Goal: Entertainment & Leisure: Browse casually

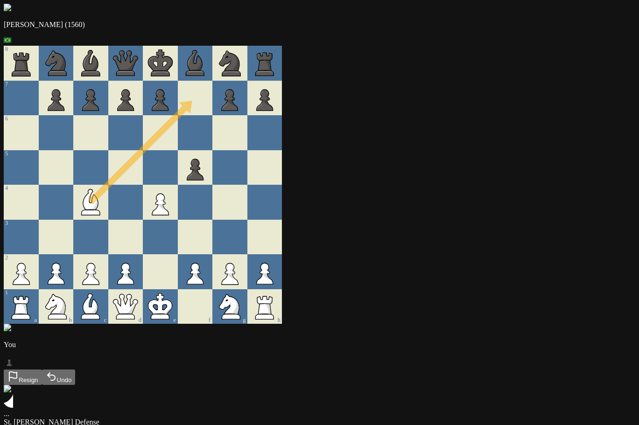
drag, startPoint x: 145, startPoint y: 216, endPoint x: 230, endPoint y: 111, distance: 135.7
click at [239, 130] on div "8 7 6 5 4 3 2 1 a b c d e f g h" at bounding box center [319, 185] width 631 height 278
click at [213, 141] on div at bounding box center [195, 132] width 35 height 35
drag, startPoint x: 189, startPoint y: 313, endPoint x: 263, endPoint y: 231, distance: 110.0
click at [213, 231] on div at bounding box center [195, 237] width 35 height 35
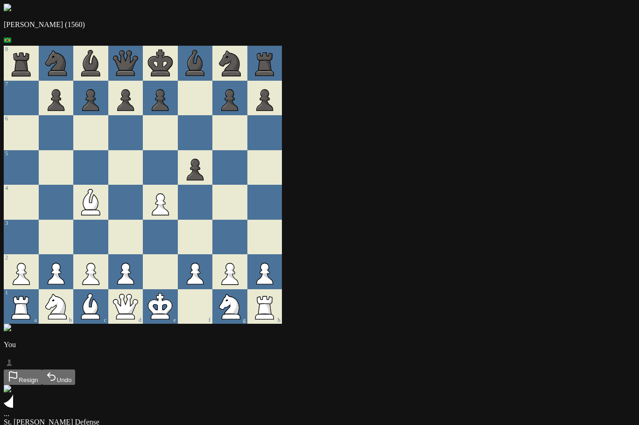
drag, startPoint x: 179, startPoint y: 273, endPoint x: 177, endPoint y: 252, distance: 20.7
click at [178, 240] on div at bounding box center [160, 237] width 35 height 35
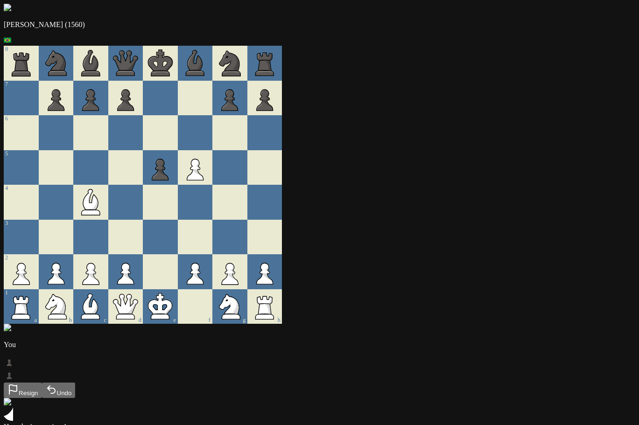
drag, startPoint x: 251, startPoint y: 177, endPoint x: 307, endPoint y: 112, distance: 86.0
click at [247, 171] on div at bounding box center [229, 167] width 35 height 35
drag, startPoint x: 251, startPoint y: 176, endPoint x: 283, endPoint y: 128, distance: 58.0
click at [247, 175] on div at bounding box center [229, 167] width 35 height 35
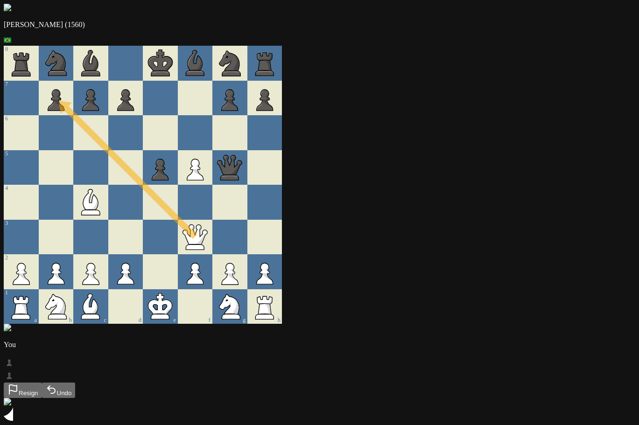
drag, startPoint x: 183, startPoint y: 322, endPoint x: 116, endPoint y: 124, distance: 208.9
click at [178, 168] on icon at bounding box center [160, 167] width 35 height 35
drag, startPoint x: 289, startPoint y: 320, endPoint x: 307, endPoint y: 257, distance: 66.3
click at [282, 255] on div at bounding box center [264, 237] width 35 height 35
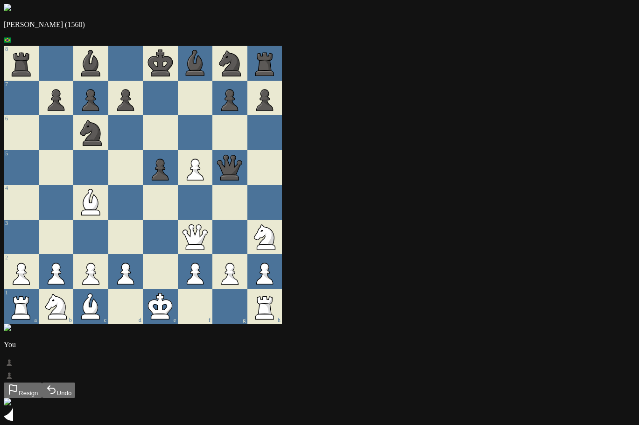
drag, startPoint x: 252, startPoint y: 173, endPoint x: 252, endPoint y: 146, distance: 27.5
drag, startPoint x: 289, startPoint y: 119, endPoint x: 259, endPoint y: 144, distance: 38.8
drag, startPoint x: 251, startPoint y: 240, endPoint x: 251, endPoint y: 118, distance: 121.8
drag, startPoint x: 278, startPoint y: 119, endPoint x: 248, endPoint y: 151, distance: 43.6
click at [247, 181] on div at bounding box center [229, 167] width 35 height 35
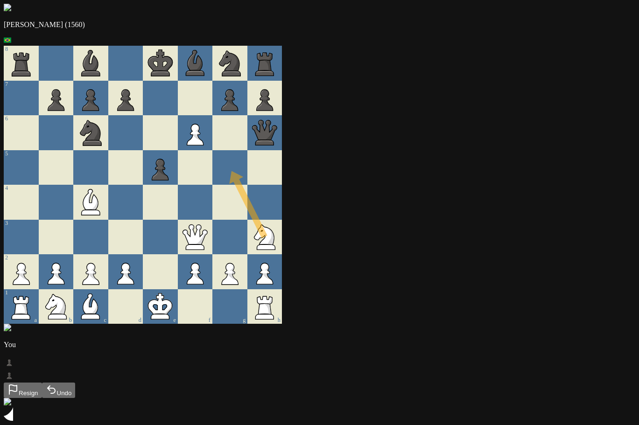
drag, startPoint x: 321, startPoint y: 249, endPoint x: 274, endPoint y: 189, distance: 76.4
drag, startPoint x: 187, startPoint y: 272, endPoint x: 181, endPoint y: 234, distance: 39.1
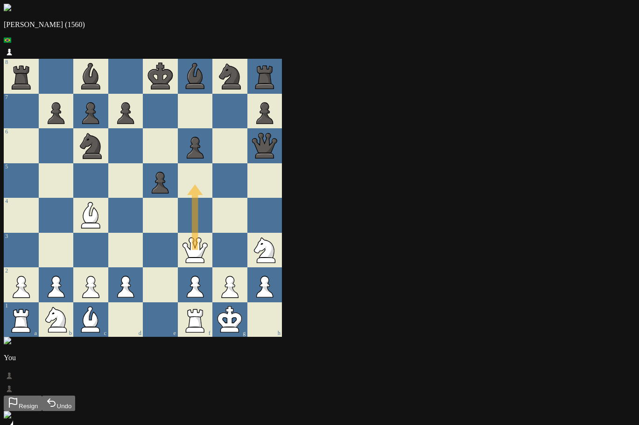
drag, startPoint x: 257, startPoint y: 255, endPoint x: 236, endPoint y: 160, distance: 97.9
click at [213, 233] on icon at bounding box center [195, 250] width 35 height 35
drag, startPoint x: 189, startPoint y: 274, endPoint x: 188, endPoint y: 254, distance: 20.1
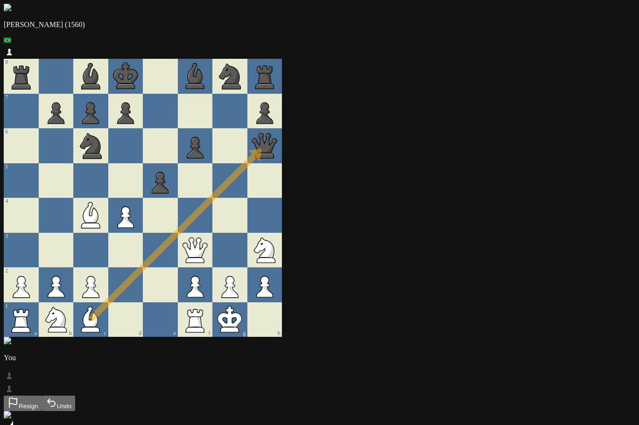
drag, startPoint x: 158, startPoint y: 313, endPoint x: 301, endPoint y: 146, distance: 219.3
click at [213, 187] on div at bounding box center [195, 180] width 35 height 35
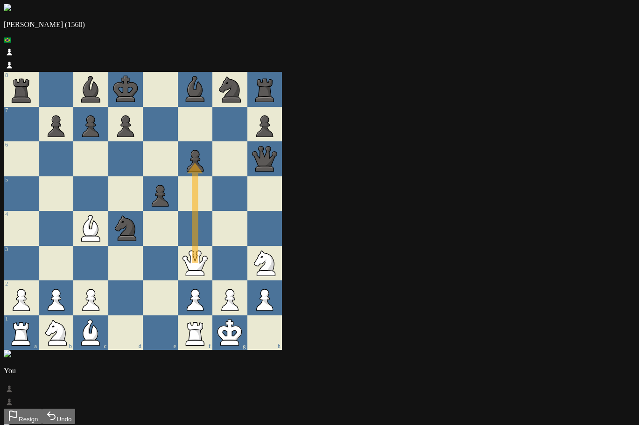
drag, startPoint x: 248, startPoint y: 244, endPoint x: 245, endPoint y: 140, distance: 103.1
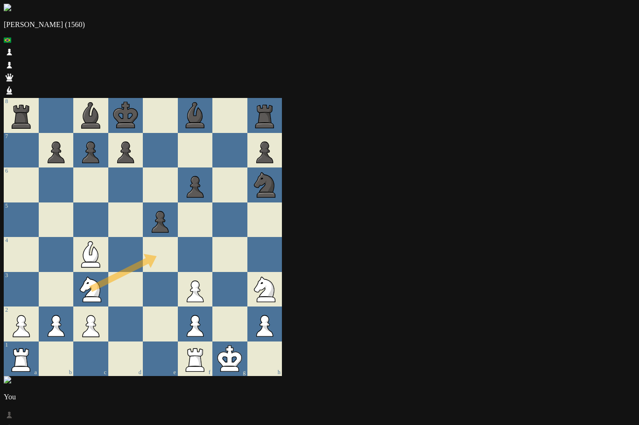
drag, startPoint x: 105, startPoint y: 310, endPoint x: 216, endPoint y: 212, distance: 147.4
drag, startPoint x: 216, startPoint y: 212, endPoint x: 257, endPoint y: 133, distance: 89.1
drag, startPoint x: 283, startPoint y: 155, endPoint x: 286, endPoint y: 159, distance: 5.0
click at [247, 167] on div at bounding box center [229, 184] width 35 height 35
drag, startPoint x: 294, startPoint y: 307, endPoint x: 318, endPoint y: 306, distance: 23.8
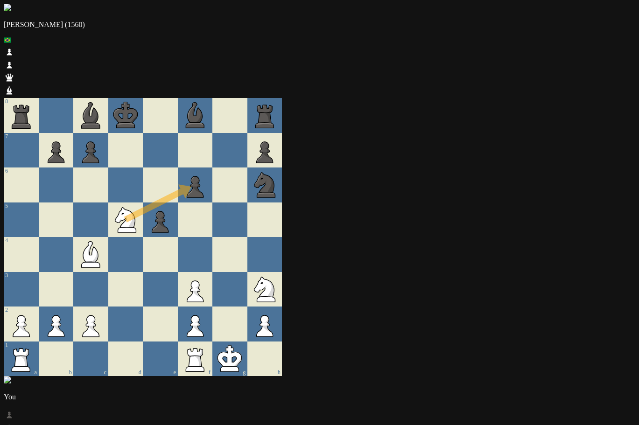
drag, startPoint x: 152, startPoint y: 237, endPoint x: 246, endPoint y: 138, distance: 136.9
click at [178, 272] on div at bounding box center [160, 289] width 35 height 35
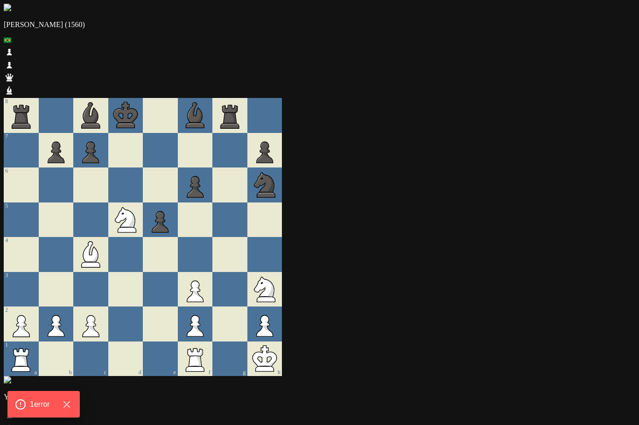
drag, startPoint x: 258, startPoint y: 312, endPoint x: 282, endPoint y: 314, distance: 24.0
click at [247, 341] on div "g" at bounding box center [229, 358] width 35 height 35
click at [47, 398] on span "1 error" at bounding box center [39, 404] width 22 height 12
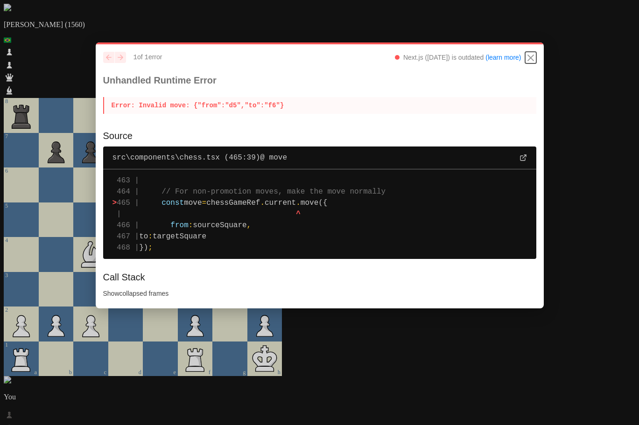
click at [529, 60] on icon "Close" at bounding box center [531, 58] width 6 height 6
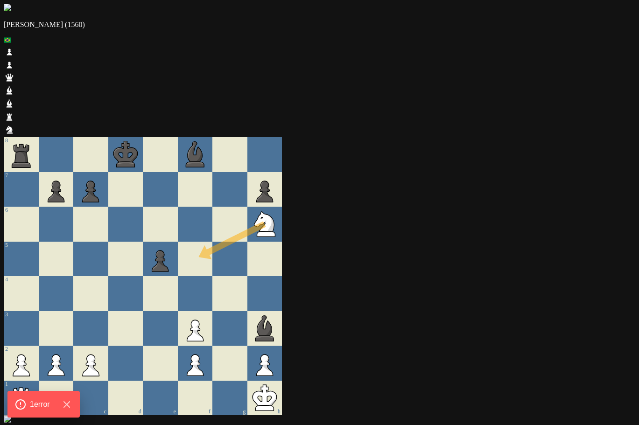
drag, startPoint x: 312, startPoint y: 144, endPoint x: 240, endPoint y: 186, distance: 83.2
click at [213, 276] on div at bounding box center [195, 293] width 35 height 35
drag, startPoint x: 315, startPoint y: 145, endPoint x: 216, endPoint y: 175, distance: 103.9
click at [213, 242] on div at bounding box center [195, 259] width 35 height 35
drag, startPoint x: 244, startPoint y: 116, endPoint x: 225, endPoint y: 171, distance: 58.3
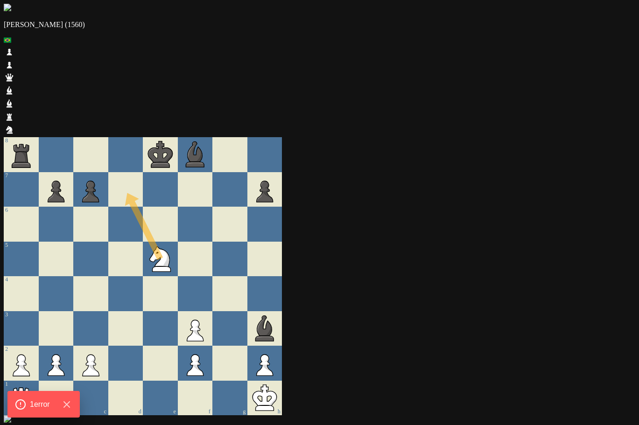
drag, startPoint x: 218, startPoint y: 182, endPoint x: 177, endPoint y: 107, distance: 86.0
click at [213, 207] on div at bounding box center [195, 224] width 35 height 35
drag, startPoint x: 243, startPoint y: 77, endPoint x: 195, endPoint y: 148, distance: 86.0
click at [178, 207] on div at bounding box center [160, 224] width 35 height 35
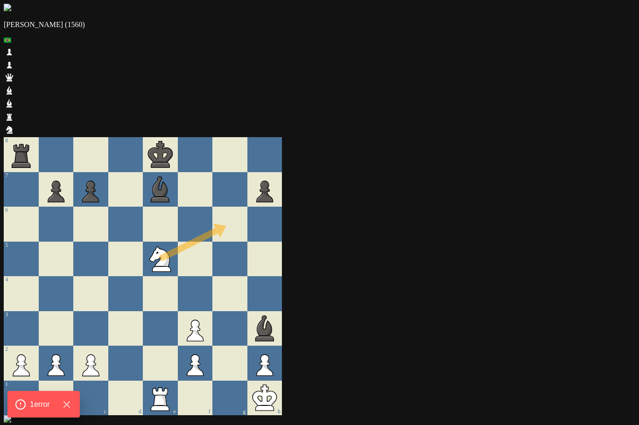
drag, startPoint x: 208, startPoint y: 182, endPoint x: 276, endPoint y: 136, distance: 82.3
click at [247, 207] on div at bounding box center [229, 224] width 35 height 35
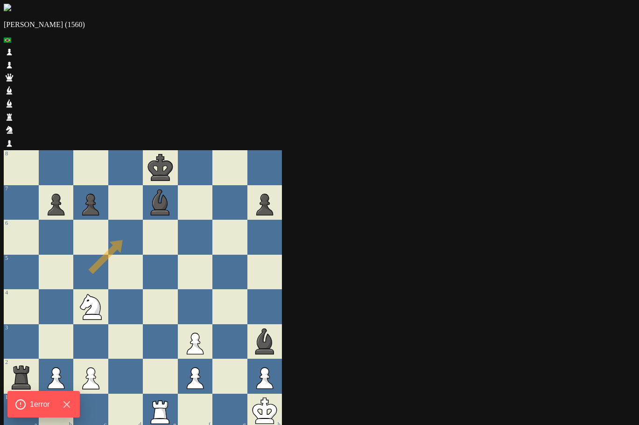
drag, startPoint x: 158, startPoint y: 180, endPoint x: 170, endPoint y: 151, distance: 31.2
click at [143, 220] on div at bounding box center [125, 237] width 35 height 35
drag, startPoint x: 252, startPoint y: 245, endPoint x: 256, endPoint y: 211, distance: 34.3
click at [213, 289] on div at bounding box center [195, 306] width 35 height 35
